Goal: Check status: Check status

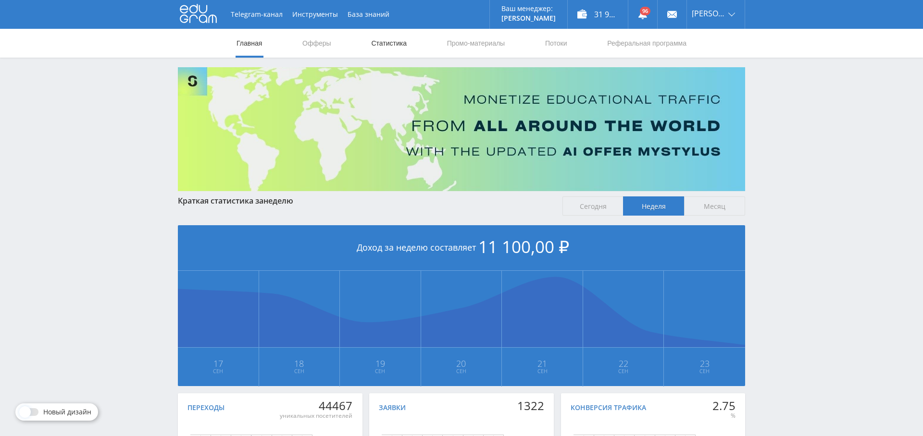
click at [388, 46] on link "Статистика" at bounding box center [388, 43] width 37 height 29
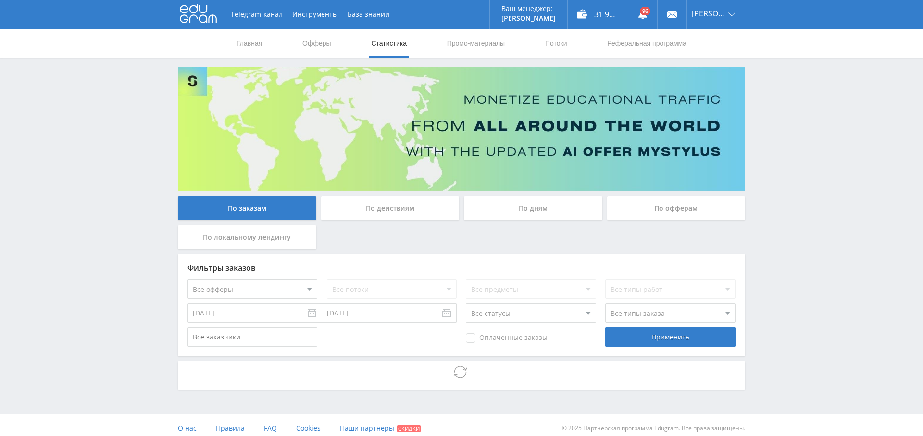
drag, startPoint x: 547, startPoint y: 208, endPoint x: 532, endPoint y: 207, distance: 14.5
click at [547, 208] on div "По дням" at bounding box center [533, 209] width 138 height 24
click at [0, 0] on input "По дням" at bounding box center [0, 0] width 0 height 0
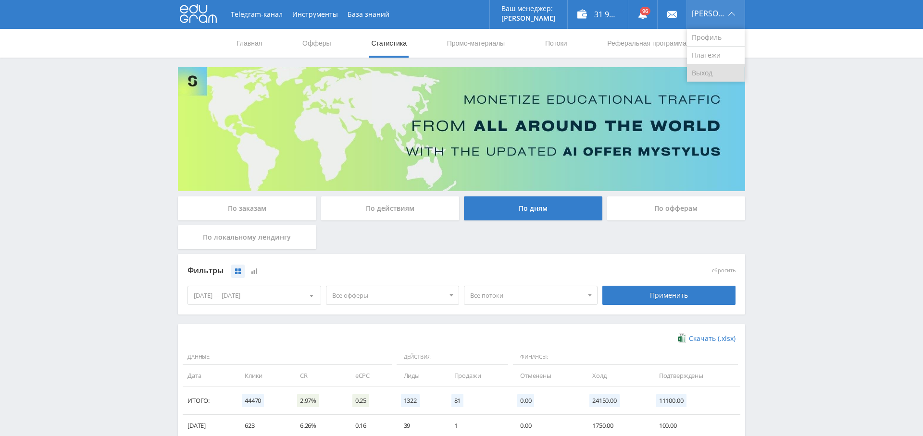
click at [710, 73] on link "Выход" at bounding box center [716, 72] width 58 height 17
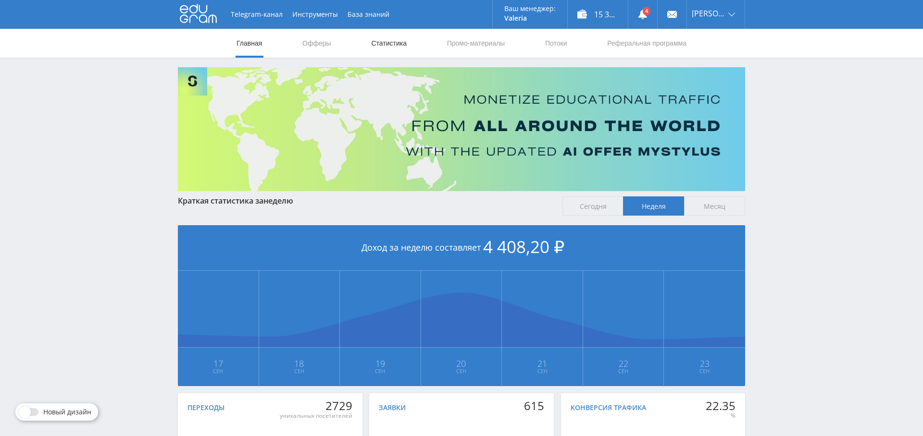
click at [396, 47] on link "Статистика" at bounding box center [388, 43] width 37 height 29
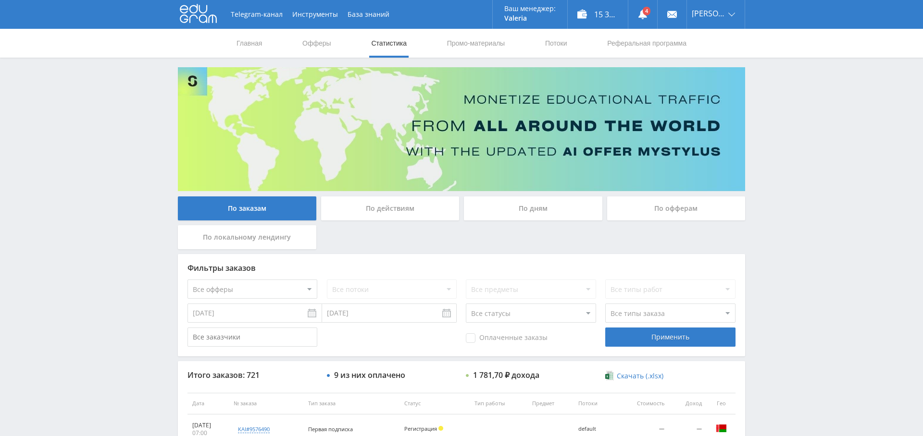
click at [544, 219] on div "По дням" at bounding box center [533, 209] width 138 height 24
click at [0, 0] on input "По дням" at bounding box center [0, 0] width 0 height 0
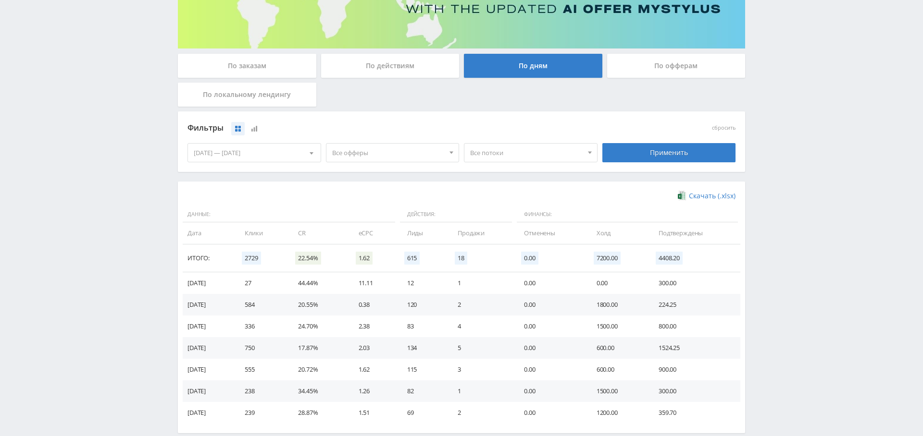
scroll to position [143, 0]
click at [392, 148] on span "Все офферы" at bounding box center [388, 152] width 112 height 18
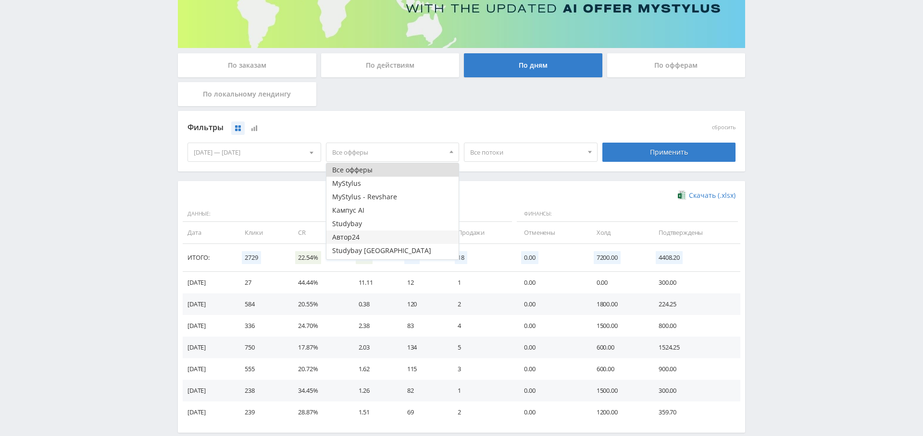
scroll to position [12, 0]
click at [378, 249] on button "Study AI (RevShare)" at bounding box center [392, 252] width 133 height 13
click at [626, 141] on div "Применить" at bounding box center [669, 152] width 138 height 27
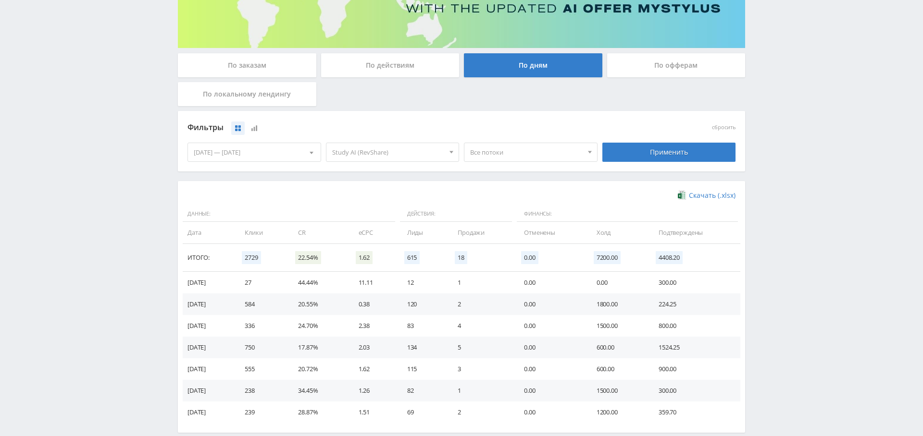
click at [630, 148] on div "Применить" at bounding box center [669, 152] width 134 height 19
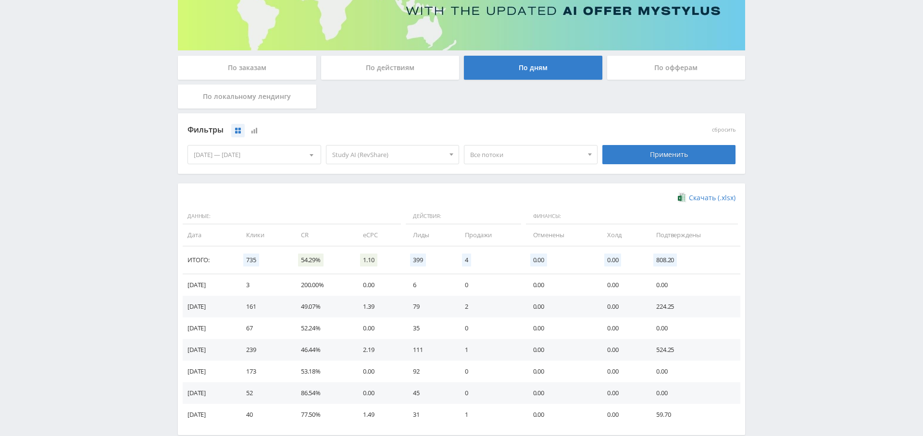
scroll to position [192, 0]
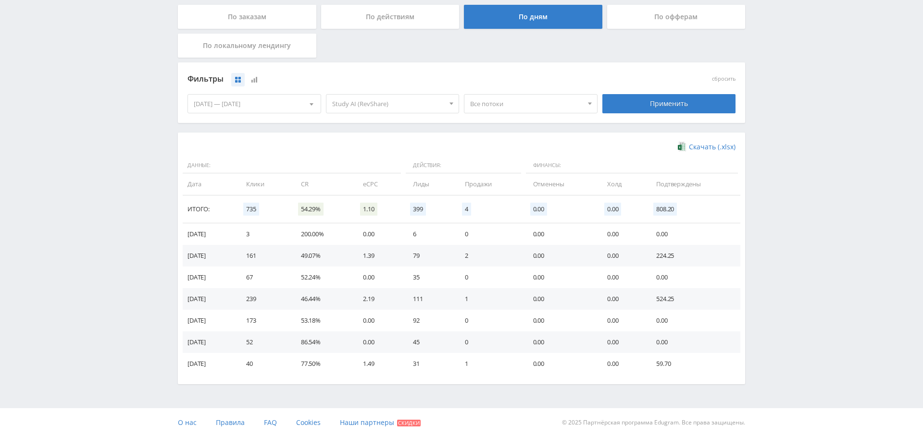
click at [357, 103] on span "Study AI (RevShare)" at bounding box center [388, 104] width 112 height 18
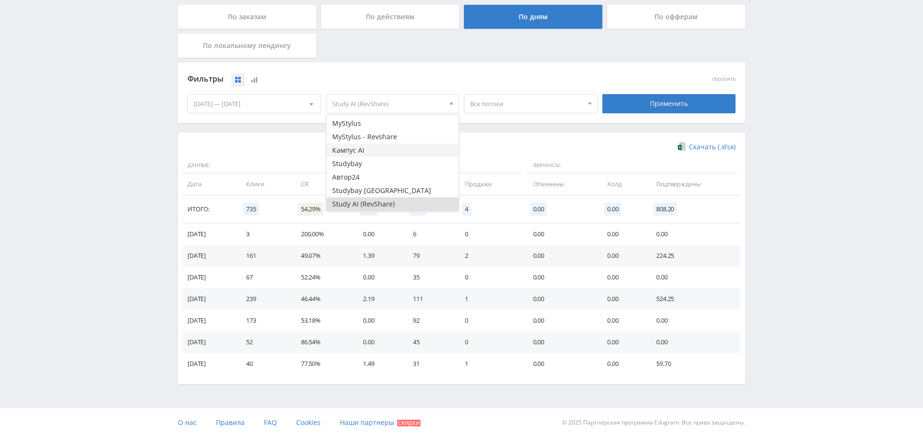
click at [366, 149] on button "Кампус AI" at bounding box center [392, 150] width 133 height 13
drag, startPoint x: 367, startPoint y: 202, endPoint x: 379, endPoint y: 202, distance: 12.0
click at [367, 202] on button "Study AI (RevShare)" at bounding box center [392, 203] width 133 height 13
drag, startPoint x: 649, startPoint y: 95, endPoint x: 647, endPoint y: 103, distance: 8.5
click at [649, 95] on div "Применить" at bounding box center [669, 103] width 134 height 19
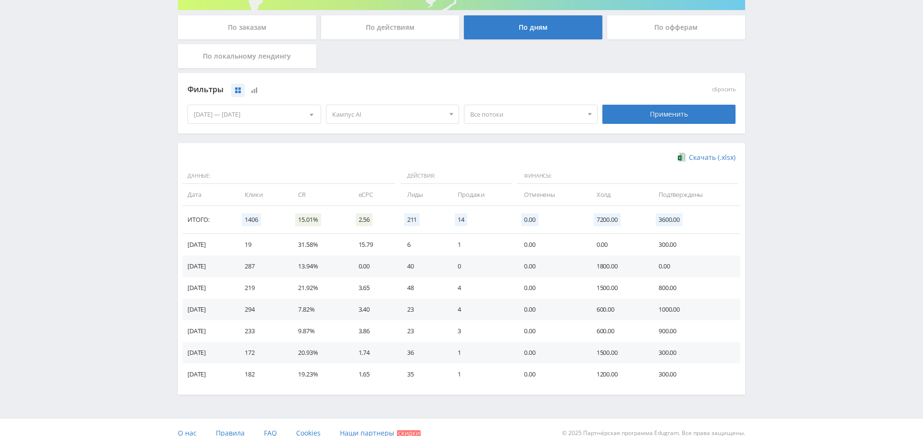
scroll to position [186, 0]
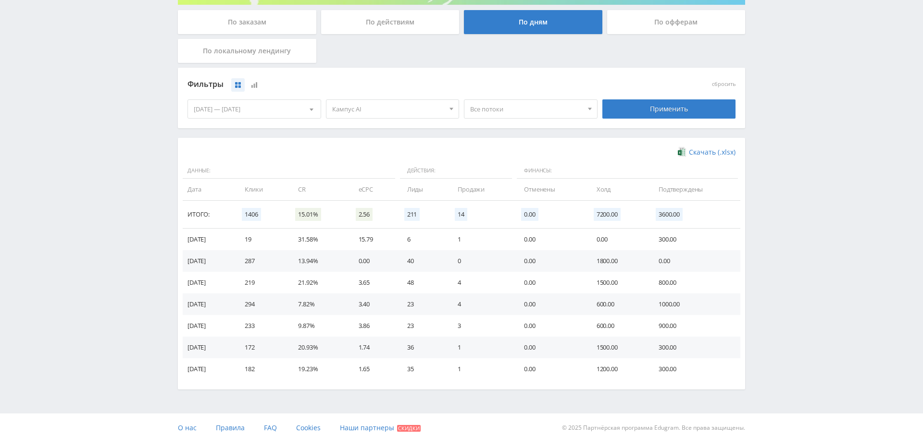
click at [253, 107] on div "[DATE] — [DATE]" at bounding box center [254, 109] width 133 height 18
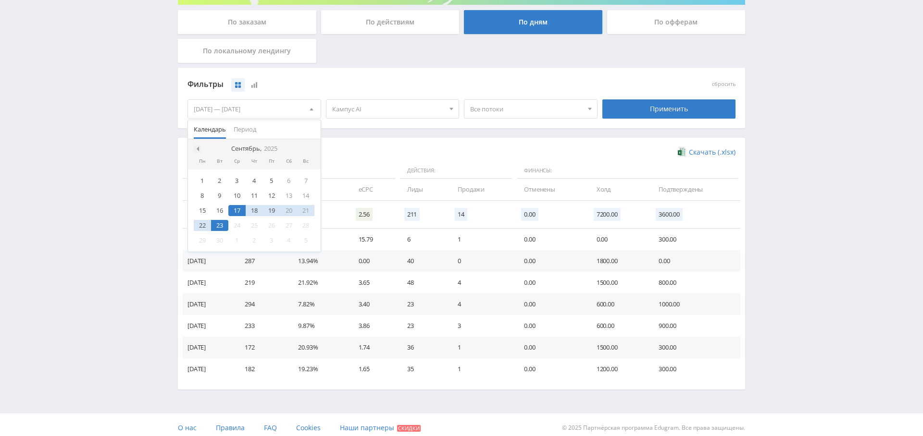
click at [199, 145] on div at bounding box center [198, 149] width 8 height 8
click at [271, 182] on div "1" at bounding box center [271, 180] width 17 height 11
drag, startPoint x: 310, startPoint y: 146, endPoint x: 305, endPoint y: 151, distance: 7.8
click at [310, 147] on span at bounding box center [310, 149] width 5 height 5
drag, startPoint x: 221, startPoint y: 220, endPoint x: 227, endPoint y: 218, distance: 6.2
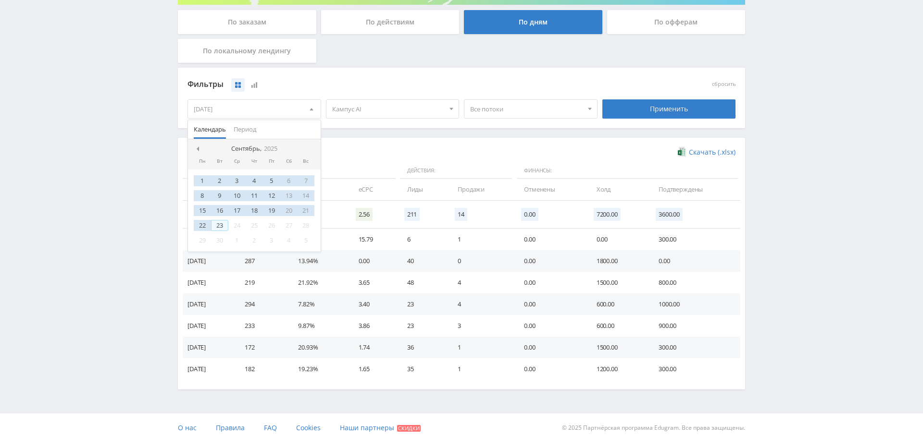
click at [221, 220] on div "23" at bounding box center [219, 225] width 17 height 11
drag, startPoint x: 653, startPoint y: 110, endPoint x: 648, endPoint y: 112, distance: 5.2
click at [652, 110] on div "Применить" at bounding box center [669, 108] width 134 height 19
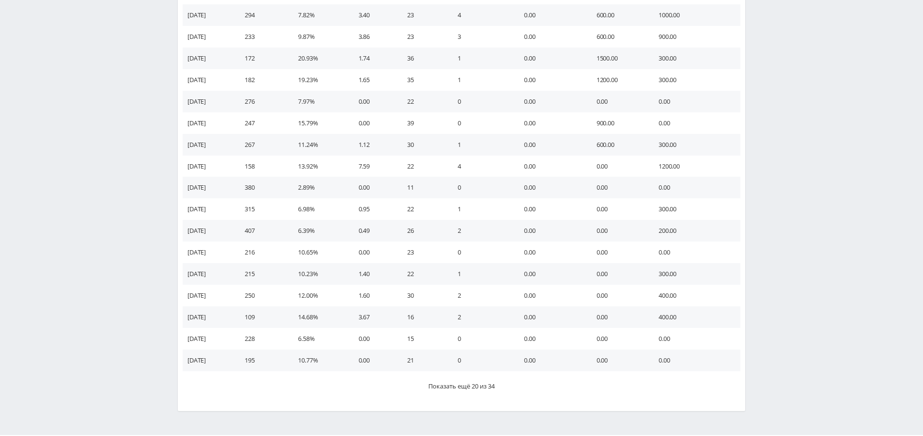
scroll to position [477, 0]
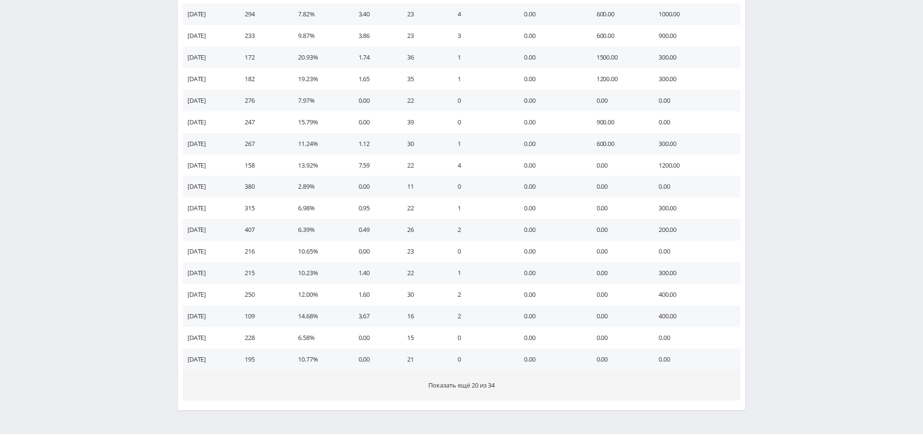
click at [456, 383] on span "Показать ещё 20 из 34" at bounding box center [461, 385] width 66 height 9
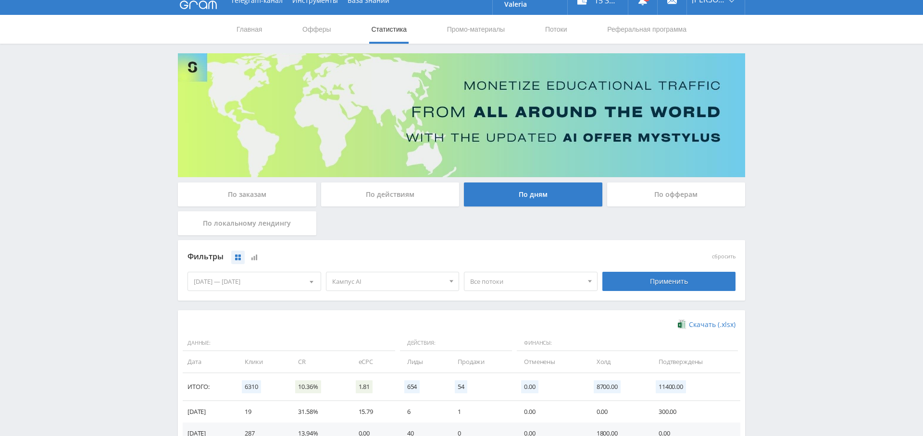
scroll to position [0, 0]
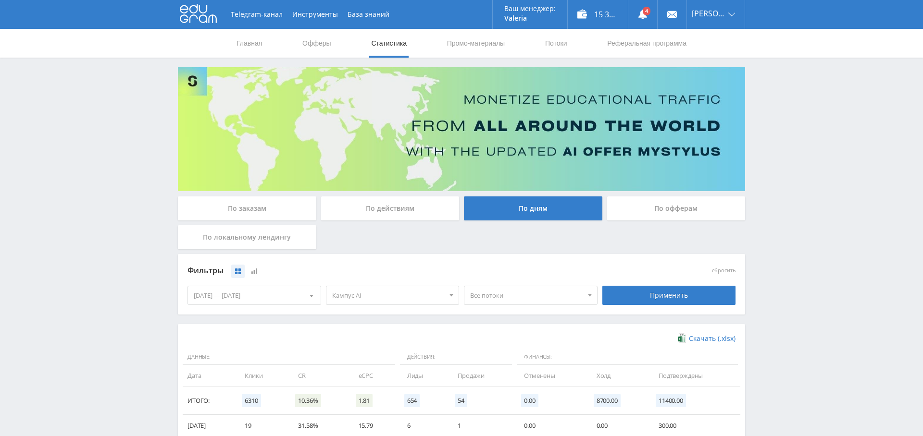
click at [383, 293] on span "Кампус AI" at bounding box center [388, 295] width 112 height 18
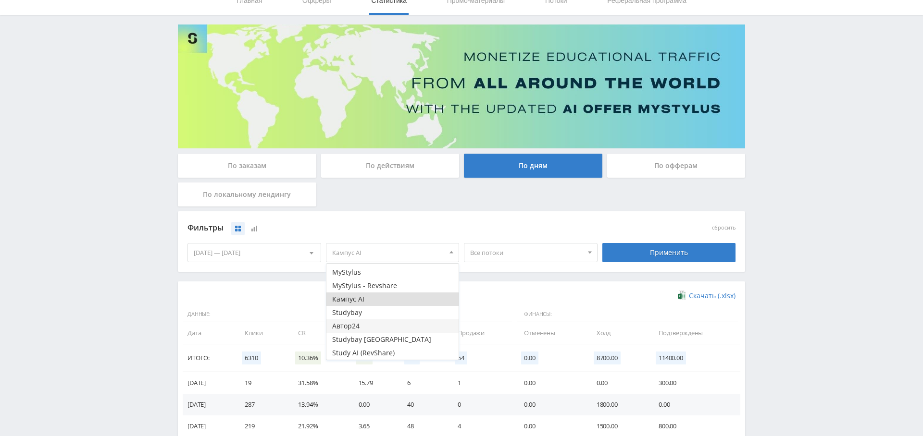
scroll to position [66, 0]
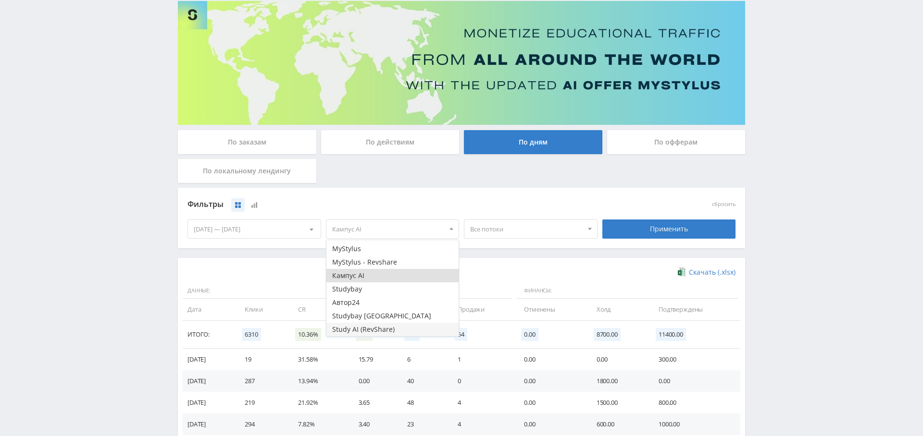
click at [381, 332] on button "Study AI (RevShare)" at bounding box center [392, 329] width 133 height 13
click at [377, 270] on button "Кампус AI" at bounding box center [392, 275] width 133 height 13
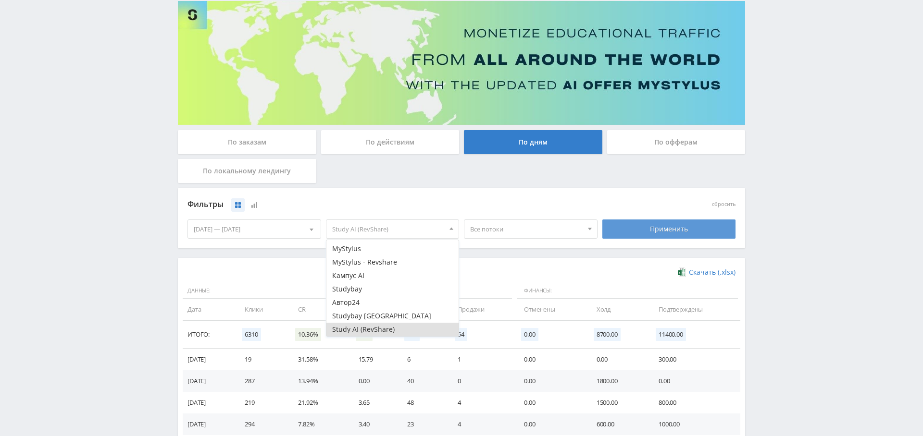
click at [664, 229] on div "Применить" at bounding box center [669, 229] width 134 height 19
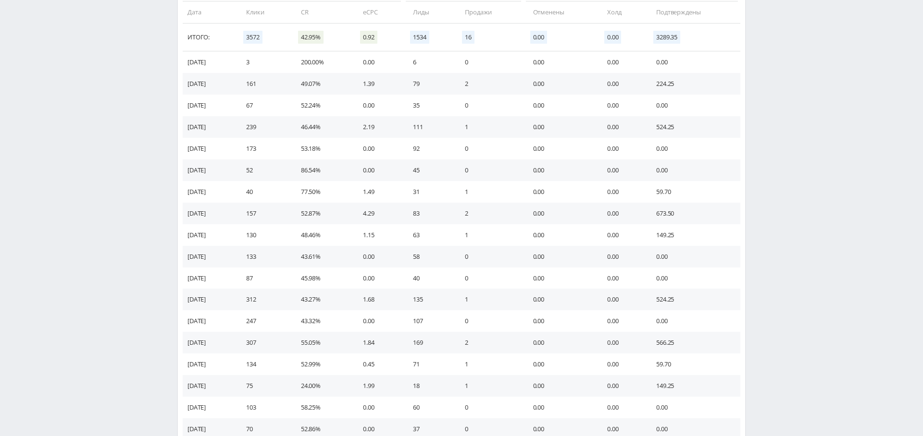
scroll to position [503, 0]
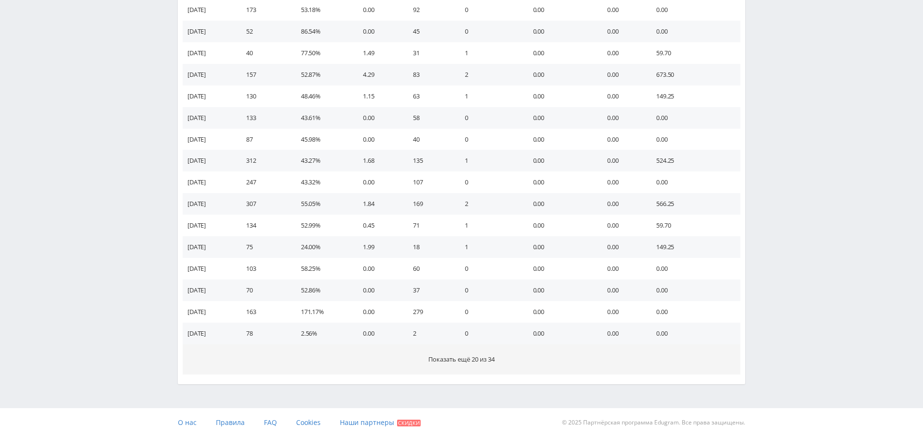
click at [523, 352] on button "Показать ещё 20 из 34" at bounding box center [461, 359] width 557 height 30
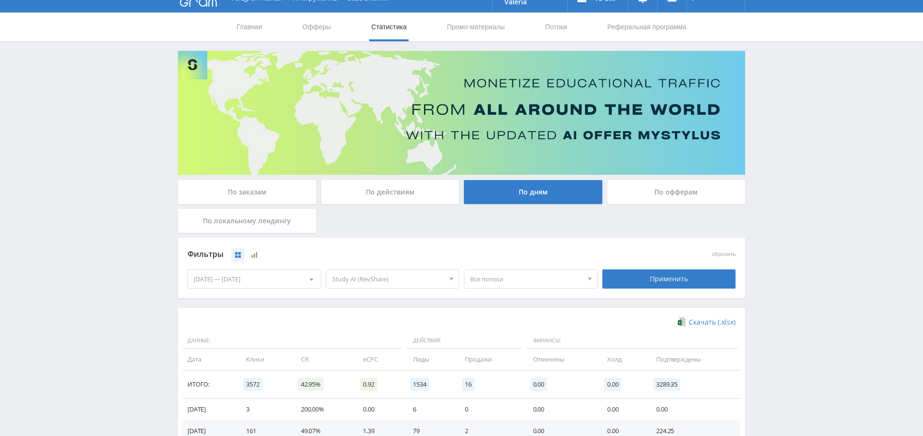
scroll to position [0, 0]
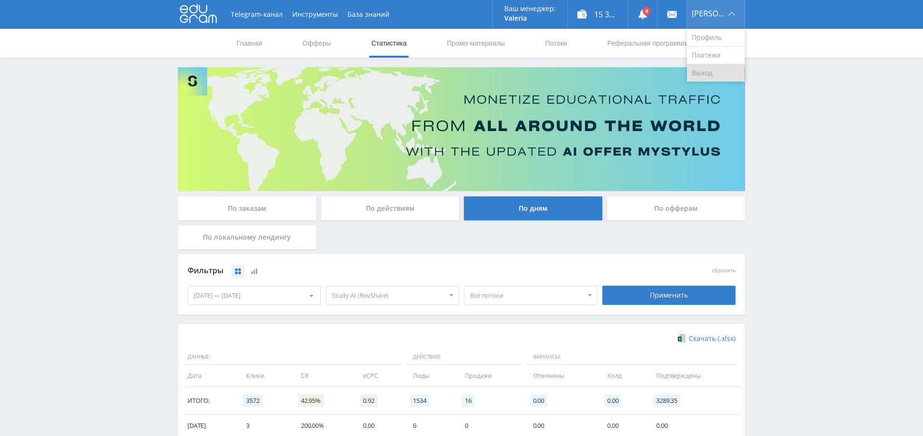
click at [710, 74] on link "Выход" at bounding box center [716, 72] width 58 height 17
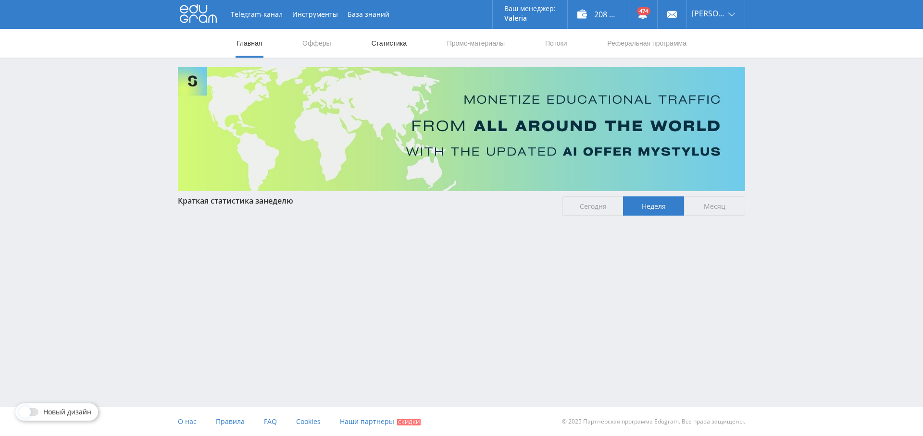
click at [393, 44] on link "Статистика" at bounding box center [388, 43] width 37 height 29
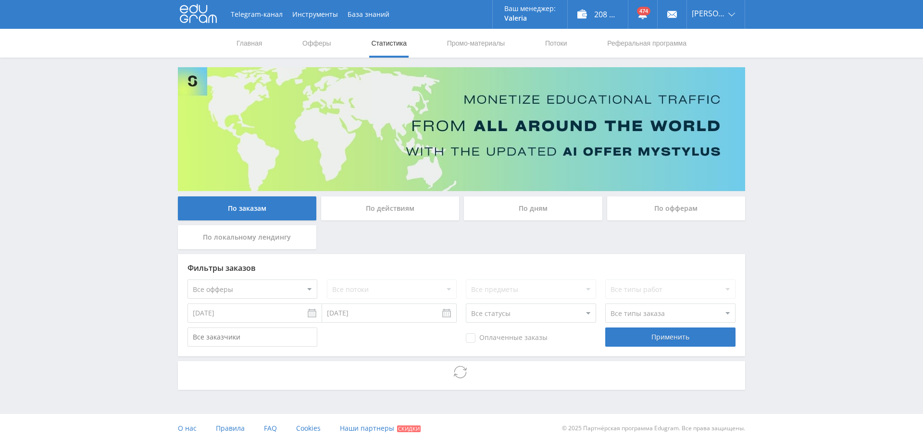
click at [552, 202] on div "По дням" at bounding box center [533, 209] width 138 height 24
click at [0, 0] on input "По дням" at bounding box center [0, 0] width 0 height 0
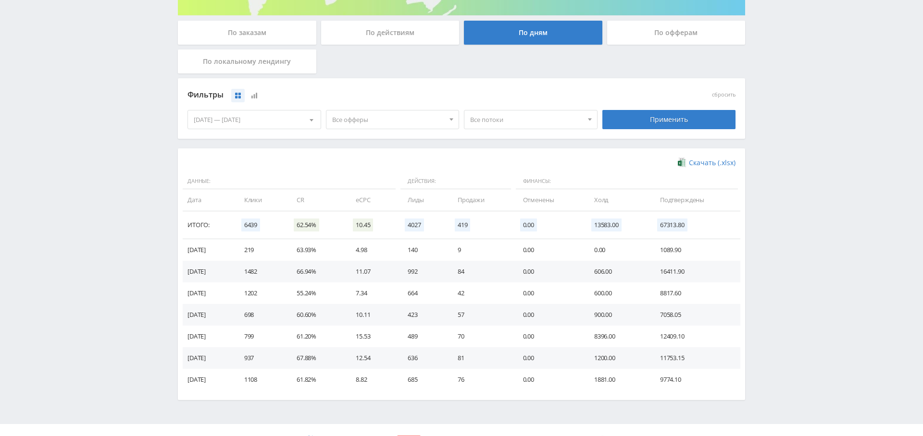
scroll to position [126, 0]
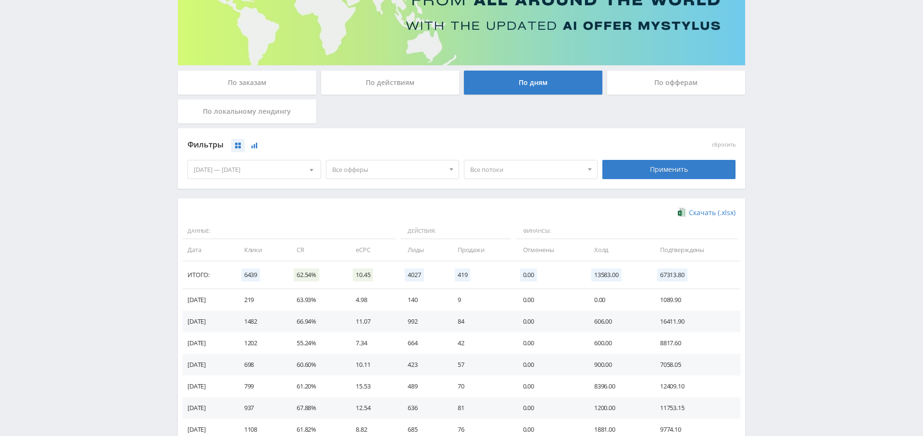
click at [257, 145] on icon at bounding box center [254, 146] width 6 height 6
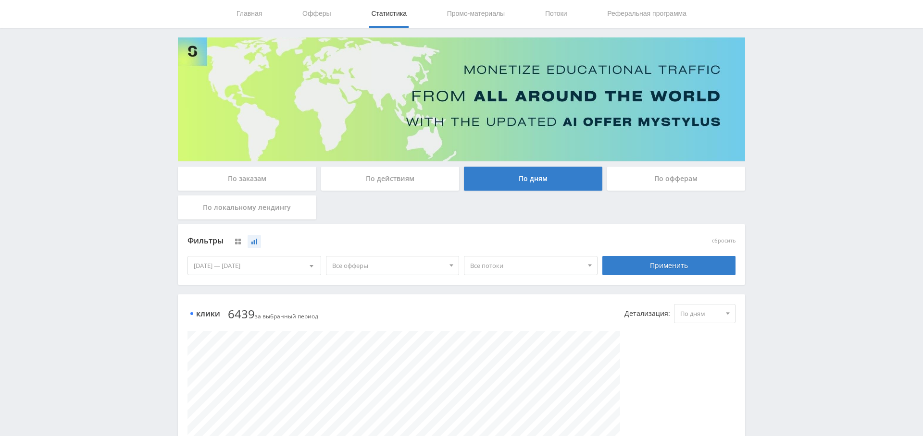
scroll to position [118, 0]
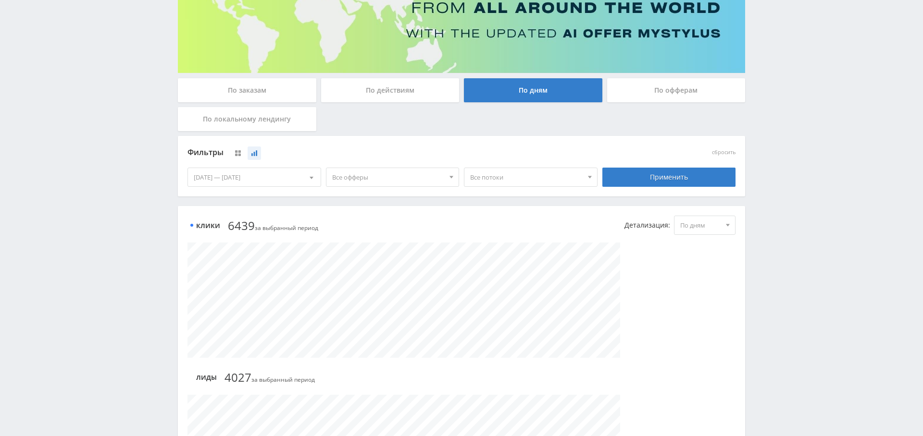
click at [264, 180] on div "[DATE] — [DATE]" at bounding box center [254, 177] width 133 height 18
drag, startPoint x: 194, startPoint y: 212, endPoint x: 223, endPoint y: 220, distance: 30.3
click at [194, 213] on div at bounding box center [198, 217] width 8 height 8
click at [267, 249] on div "1" at bounding box center [271, 249] width 17 height 11
click at [308, 213] on div at bounding box center [311, 217] width 8 height 8
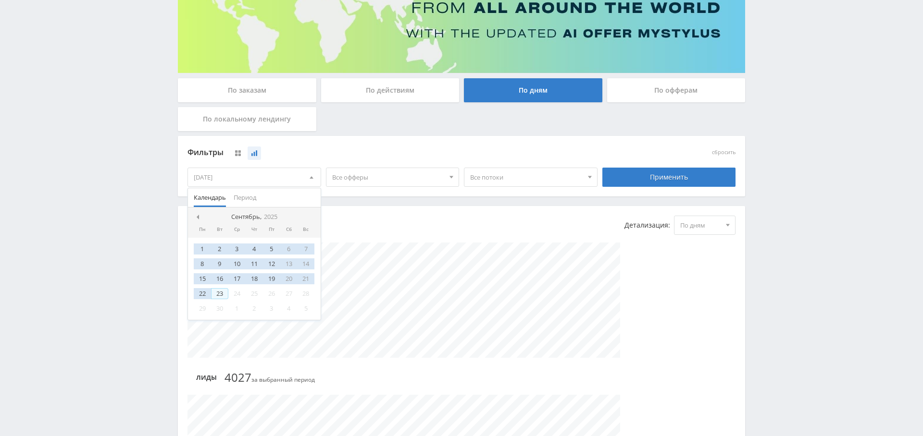
click at [221, 292] on div "23" at bounding box center [219, 293] width 17 height 11
click at [682, 168] on div "Применить" at bounding box center [669, 177] width 134 height 19
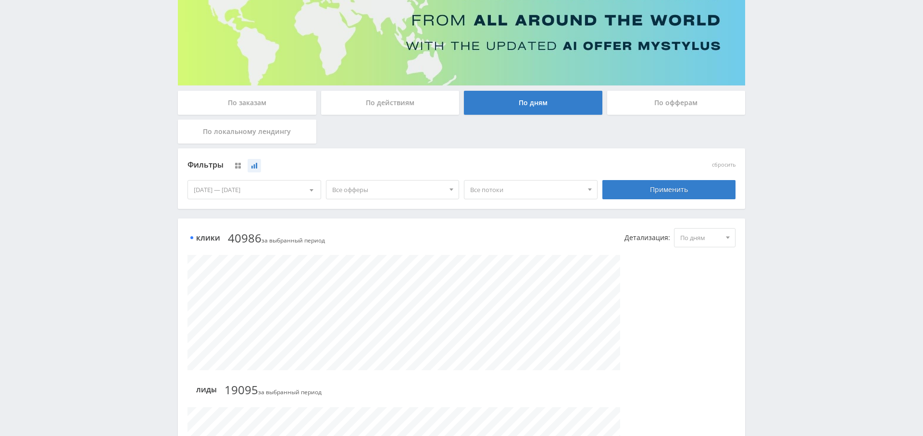
scroll to position [110, 0]
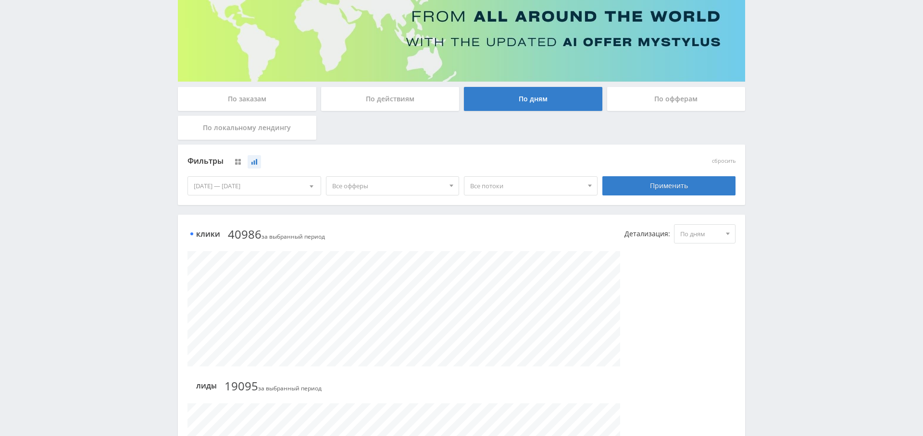
click at [393, 177] on span "Все офферы" at bounding box center [388, 186] width 112 height 18
click at [380, 285] on button "Study AI (RevShare)" at bounding box center [392, 286] width 133 height 13
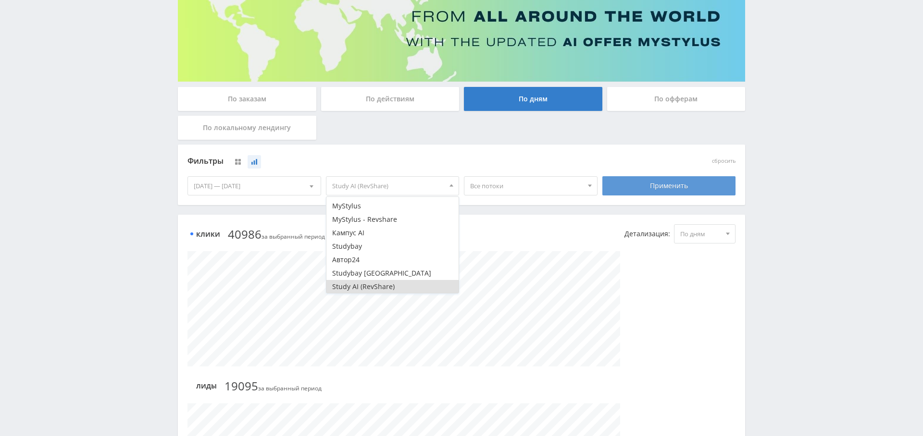
click at [667, 187] on div "Применить" at bounding box center [669, 185] width 134 height 19
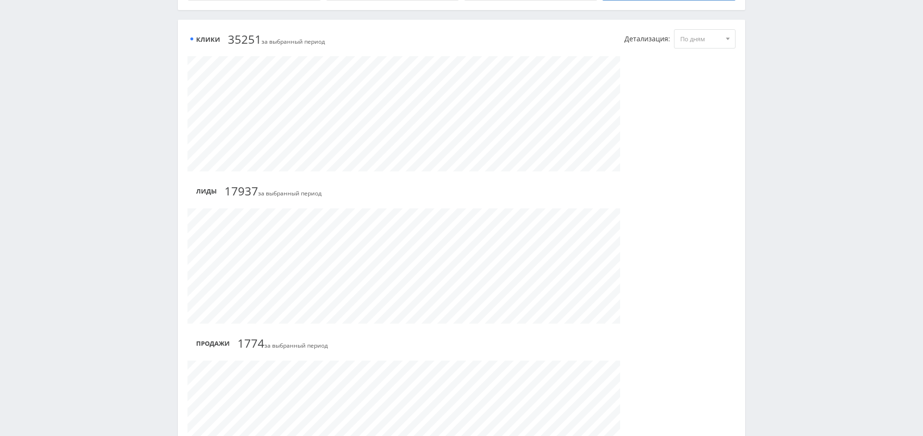
scroll to position [167, 0]
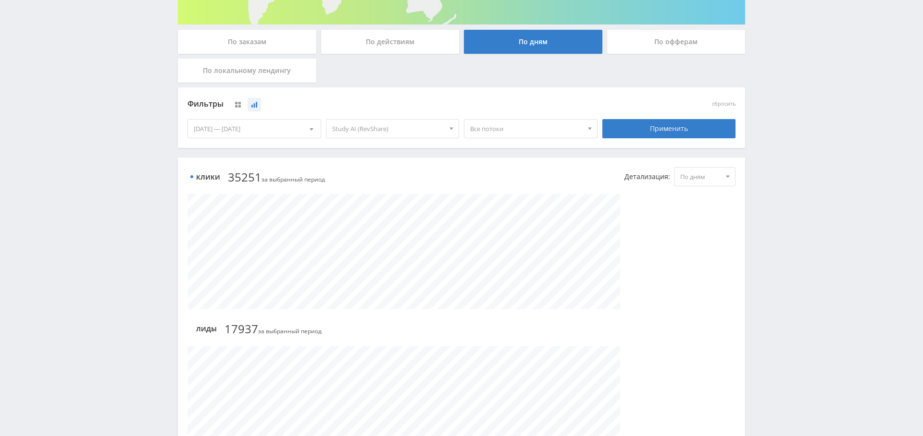
click at [702, 174] on span "По дням" at bounding box center [700, 177] width 40 height 18
drag, startPoint x: 707, startPoint y: 209, endPoint x: 718, endPoint y: 211, distance: 10.8
click at [707, 209] on button "По неделям" at bounding box center [704, 207] width 61 height 13
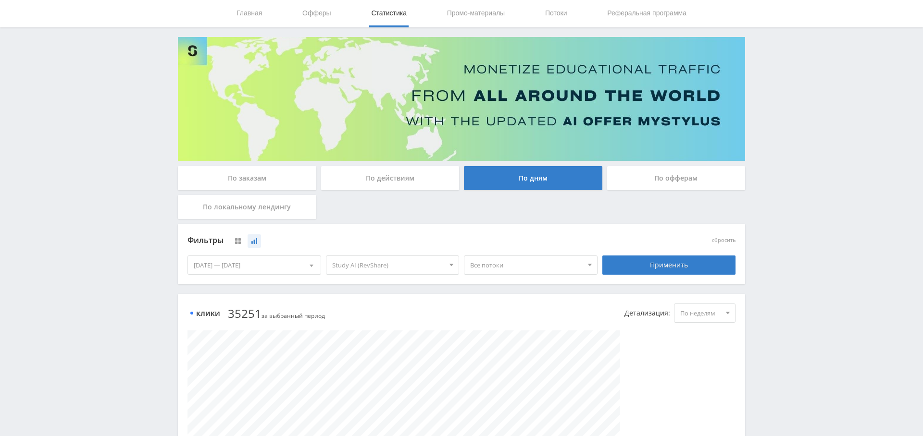
scroll to position [0, 0]
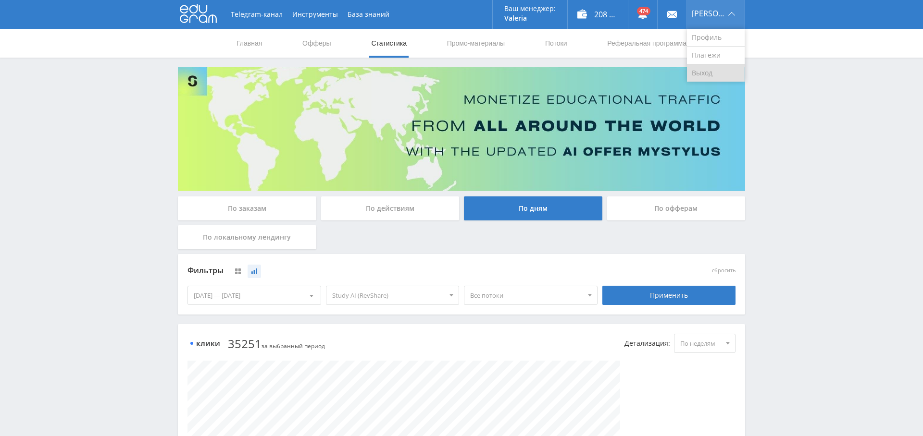
click at [717, 78] on link "Выход" at bounding box center [716, 72] width 58 height 17
